Goal: Use online tool/utility

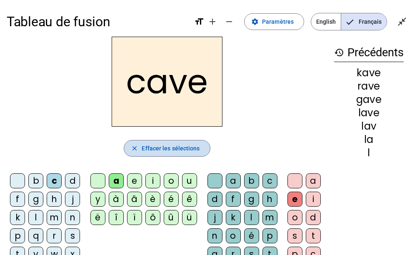
click at [193, 145] on span "Effacer les sélections" at bounding box center [171, 148] width 58 height 10
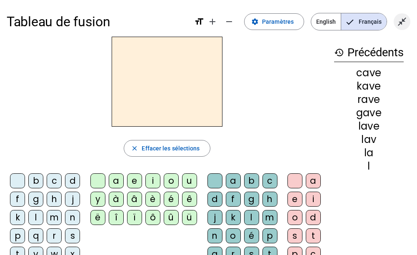
click at [402, 25] on mat-icon "close_fullscreen" at bounding box center [402, 22] width 10 height 10
click at [406, 26] on mat-icon "open_in_full" at bounding box center [402, 22] width 10 height 10
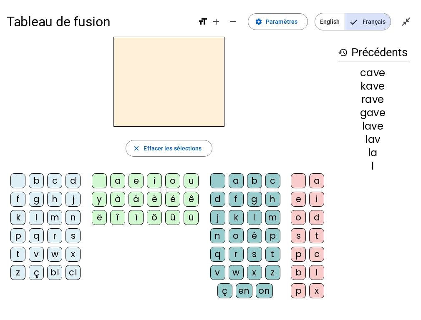
click at [75, 215] on div "n" at bounding box center [72, 217] width 15 height 15
click at [168, 178] on div "o" at bounding box center [172, 180] width 15 height 15
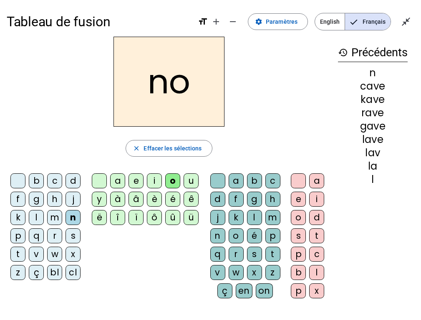
click at [272, 255] on div "t" at bounding box center [272, 254] width 15 height 15
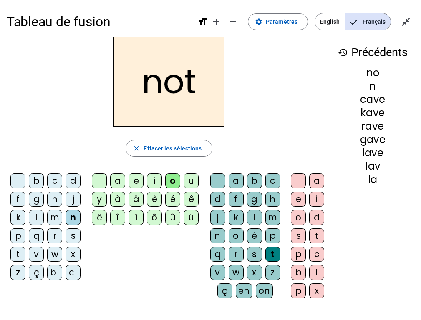
click at [296, 196] on div "e" at bounding box center [298, 199] width 15 height 15
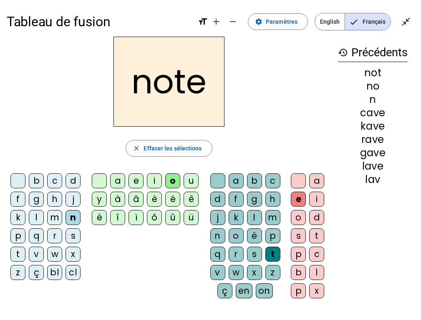
click at [35, 254] on div "v" at bounding box center [36, 254] width 15 height 15
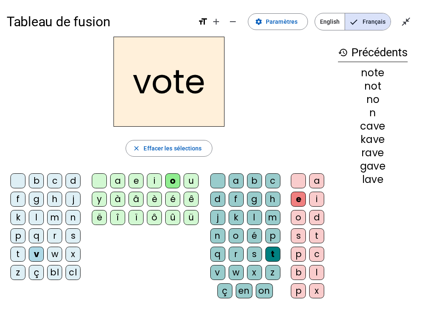
click at [153, 177] on div "i" at bounding box center [154, 180] width 15 height 15
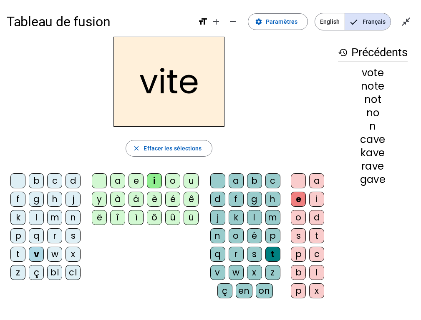
click at [216, 200] on div "d" at bounding box center [217, 199] width 15 height 15
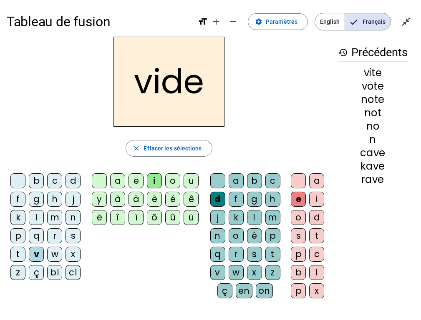
click at [57, 233] on div "r" at bounding box center [54, 235] width 15 height 15
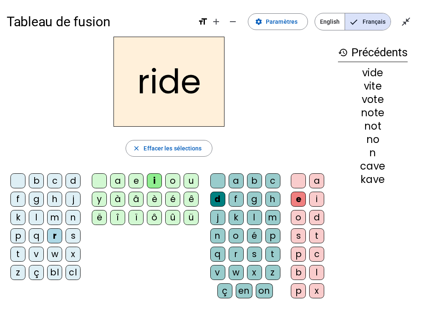
click at [190, 182] on div "u" at bounding box center [190, 180] width 15 height 15
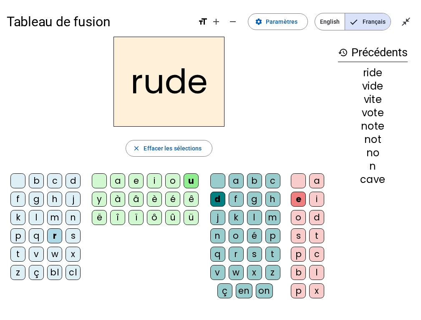
click at [253, 254] on div "s" at bounding box center [254, 254] width 15 height 15
